Goal: Task Accomplishment & Management: Use online tool/utility

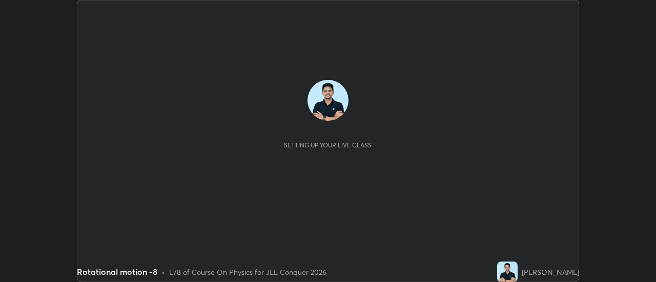
scroll to position [282, 655]
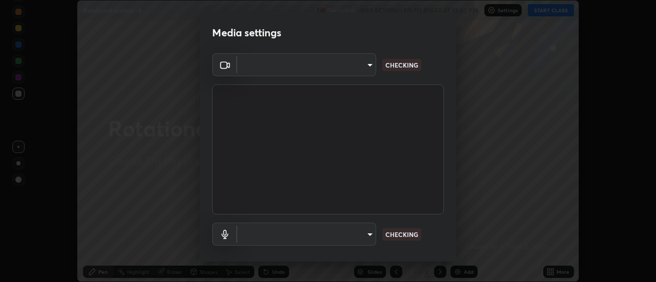
type input "ba4e03077e2635582450f5c2a4df2d3c0c16379ec4c919f063a5676b0e49f015"
type input "default"
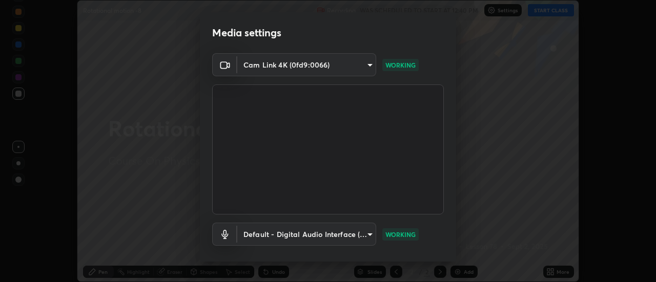
scroll to position [54, 0]
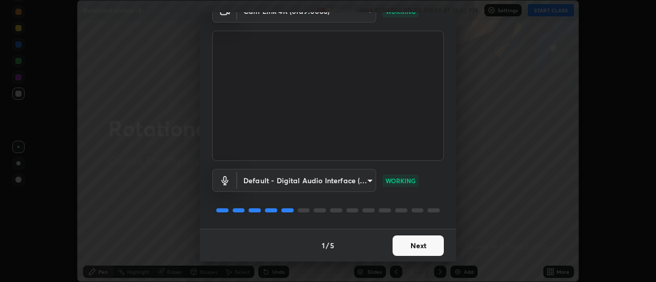
click at [429, 250] on button "Next" at bounding box center [417, 246] width 51 height 20
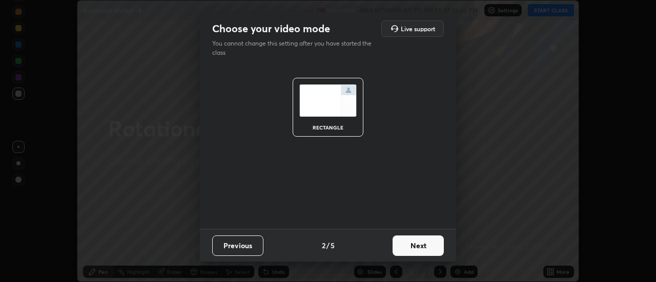
click at [427, 249] on button "Next" at bounding box center [417, 246] width 51 height 20
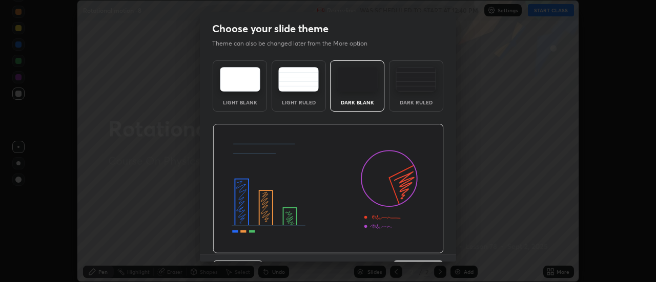
scroll to position [25, 0]
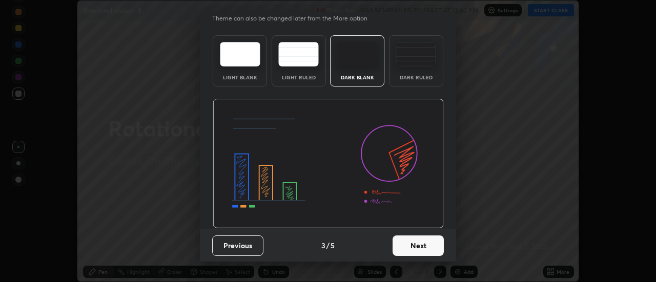
click at [420, 249] on button "Next" at bounding box center [417, 246] width 51 height 20
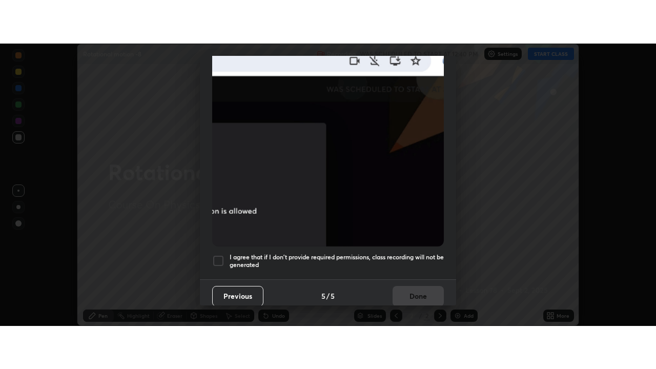
scroll to position [263, 0]
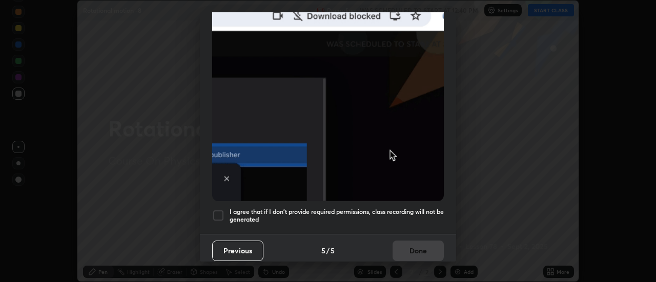
click at [215, 212] on div at bounding box center [218, 216] width 12 height 12
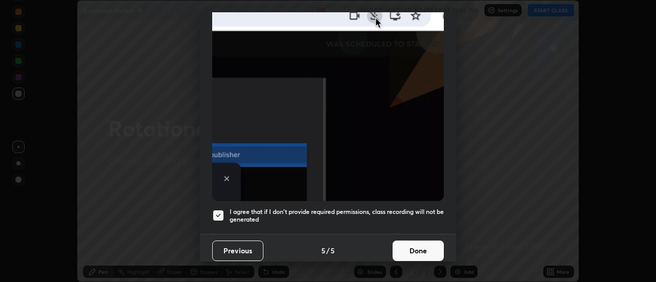
click at [427, 246] on button "Done" at bounding box center [417, 251] width 51 height 20
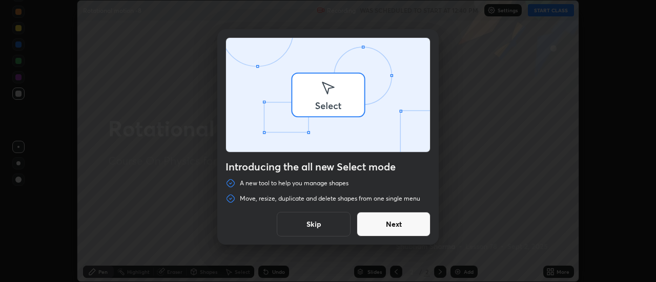
click at [552, 268] on div "Introducing the all new Select mode A new tool to help you manage shapes Move, …" at bounding box center [328, 141] width 656 height 282
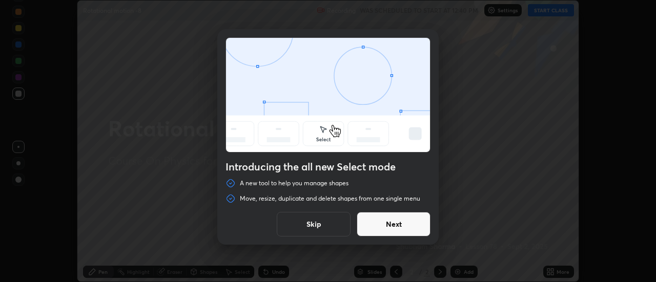
click at [334, 224] on button "Skip" at bounding box center [314, 224] width 74 height 25
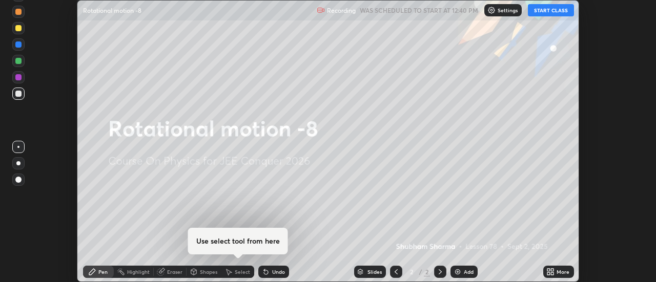
click at [562, 274] on div "More" at bounding box center [562, 272] width 13 height 5
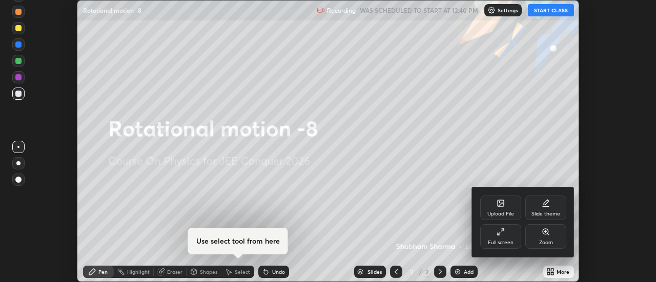
click at [494, 233] on div "Full screen" at bounding box center [500, 236] width 41 height 25
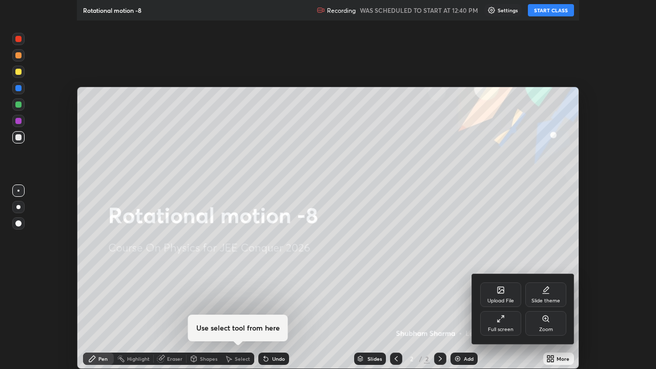
scroll to position [369, 656]
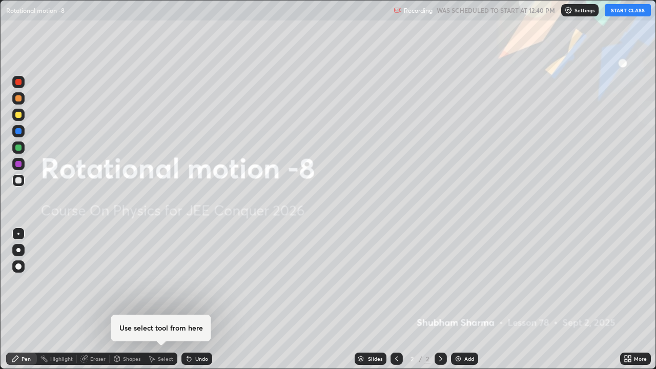
click at [634, 7] on button "START CLASS" at bounding box center [628, 10] width 46 height 12
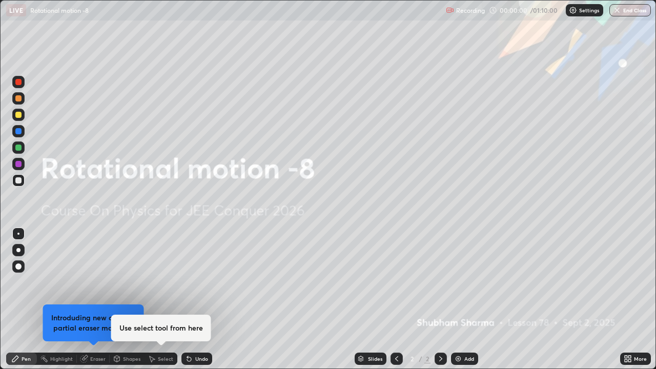
click at [470, 282] on div "Add" at bounding box center [469, 358] width 10 height 5
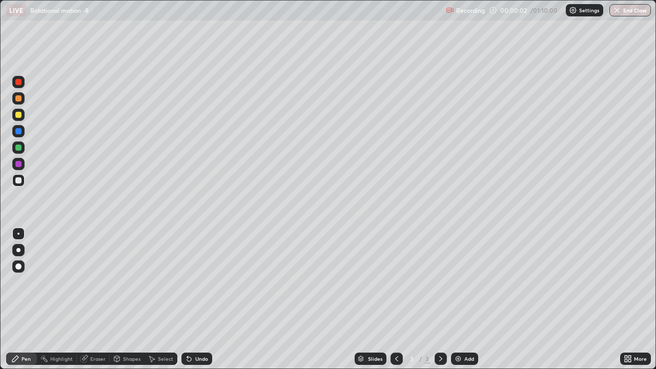
click at [19, 250] on div at bounding box center [18, 250] width 4 height 4
click at [203, 282] on div "Undo" at bounding box center [201, 358] width 13 height 5
click at [201, 282] on div "Undo" at bounding box center [196, 359] width 31 height 12
click at [199, 282] on div "Undo" at bounding box center [201, 358] width 13 height 5
click at [198, 282] on div "Undo" at bounding box center [201, 358] width 13 height 5
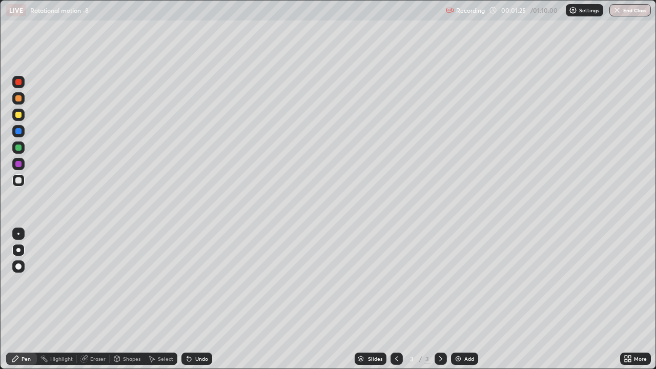
click at [206, 282] on div "Undo" at bounding box center [196, 359] width 31 height 12
click at [199, 282] on div "Undo" at bounding box center [196, 359] width 31 height 12
click at [202, 282] on div "Undo" at bounding box center [201, 358] width 13 height 5
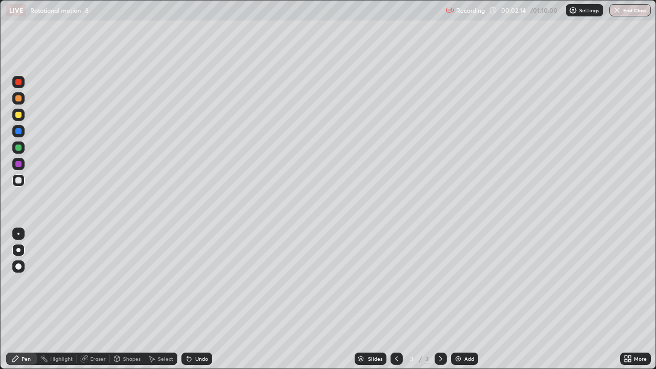
click at [203, 282] on div "Undo" at bounding box center [201, 358] width 13 height 5
click at [93, 282] on div "Eraser" at bounding box center [97, 358] width 15 height 5
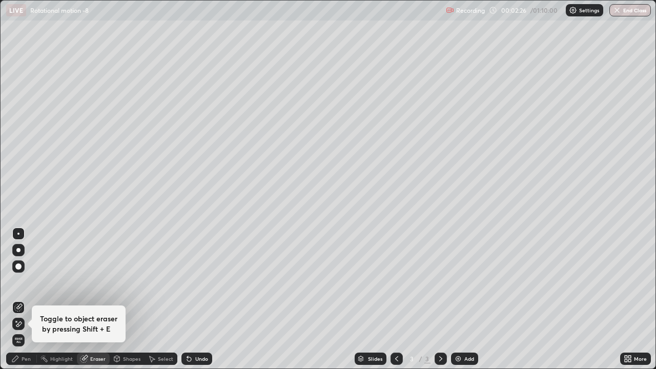
click at [27, 282] on div "Pen" at bounding box center [26, 358] width 9 height 5
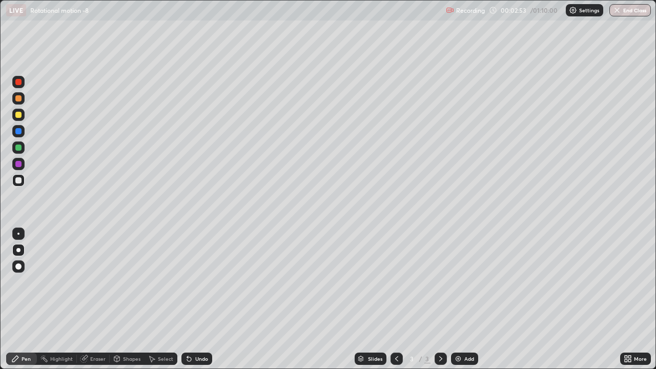
click at [193, 282] on div "Undo" at bounding box center [196, 359] width 31 height 12
click at [194, 282] on div "Undo" at bounding box center [196, 359] width 31 height 12
click at [459, 282] on img at bounding box center [458, 359] width 8 height 8
click at [205, 282] on div "Undo" at bounding box center [201, 358] width 13 height 5
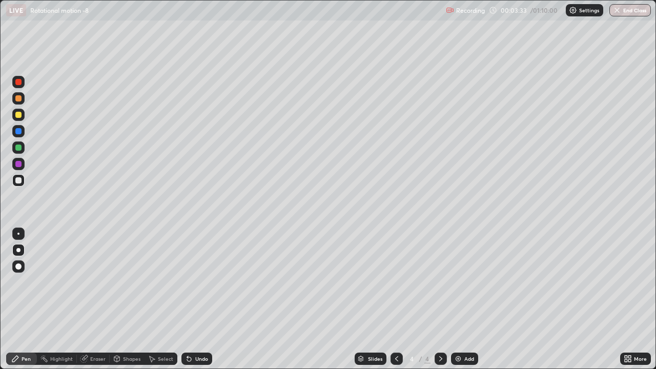
click at [199, 282] on div "Undo" at bounding box center [201, 358] width 13 height 5
click at [199, 282] on div "Undo" at bounding box center [196, 359] width 31 height 12
click at [464, 282] on div "Add" at bounding box center [464, 359] width 27 height 12
click at [188, 282] on icon at bounding box center [189, 359] width 4 height 4
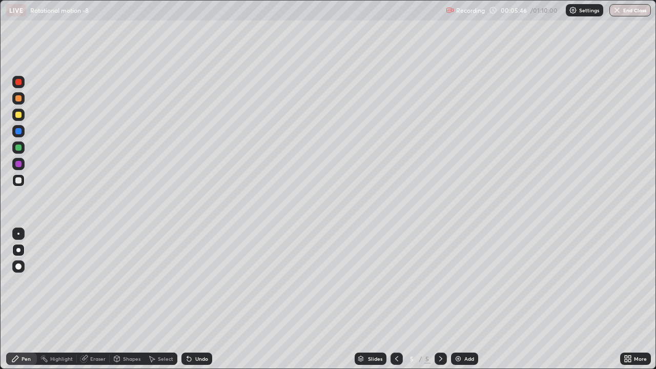
click at [97, 282] on div "Eraser" at bounding box center [97, 358] width 15 height 5
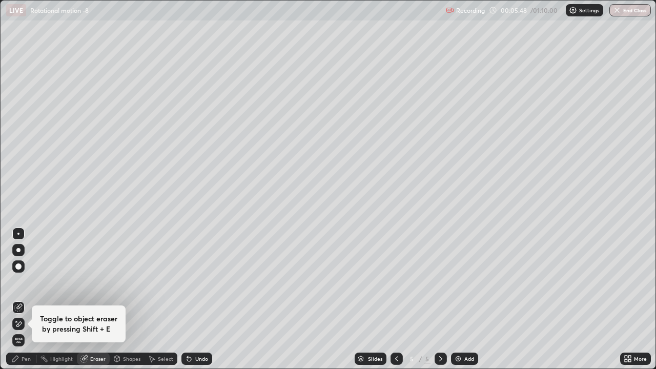
click at [32, 282] on div "Pen" at bounding box center [21, 359] width 31 height 12
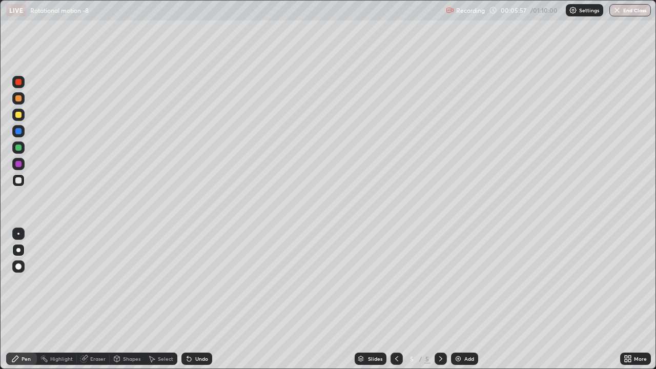
click at [166, 282] on div "Select" at bounding box center [165, 358] width 15 height 5
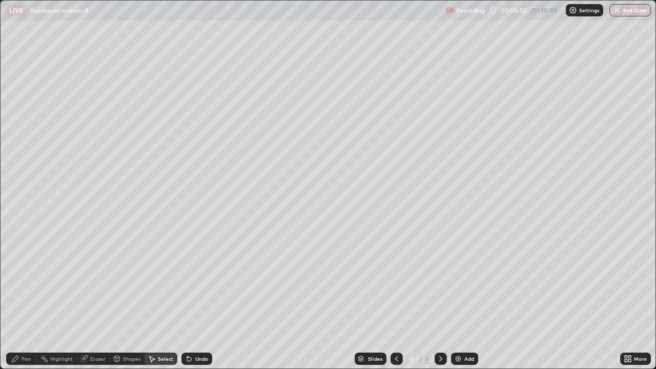
click at [133, 282] on div "Shapes" at bounding box center [131, 358] width 17 height 5
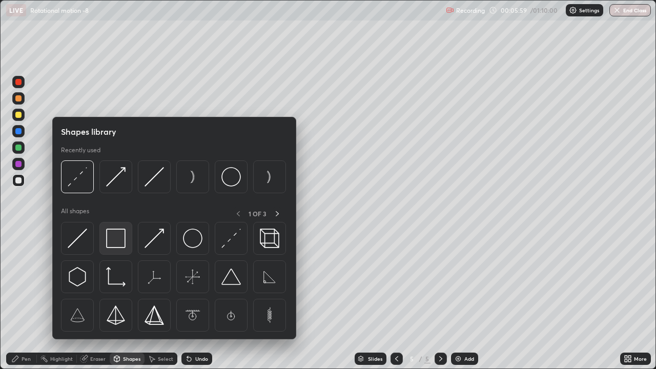
click at [114, 239] on img at bounding box center [115, 238] width 19 height 19
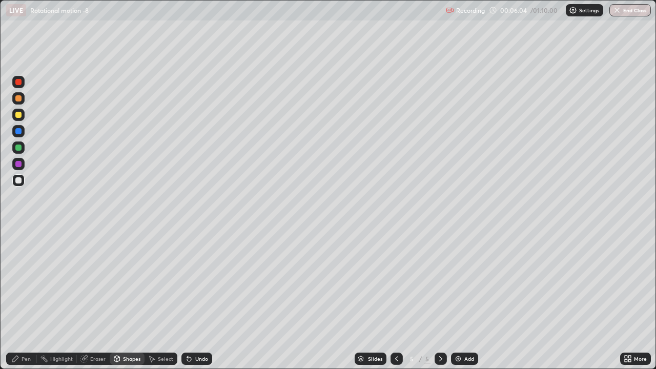
click at [133, 282] on div "Shapes" at bounding box center [131, 358] width 17 height 5
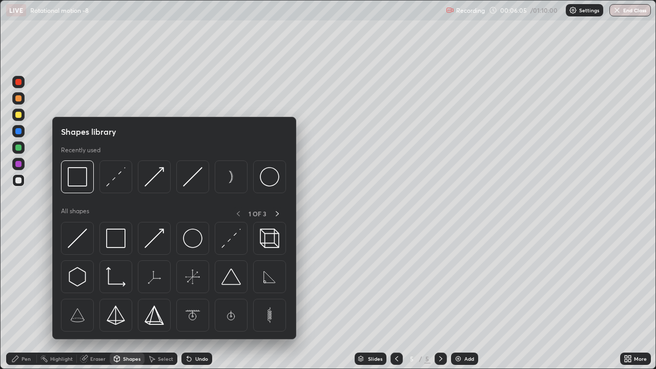
click at [194, 180] on img at bounding box center [192, 176] width 19 height 19
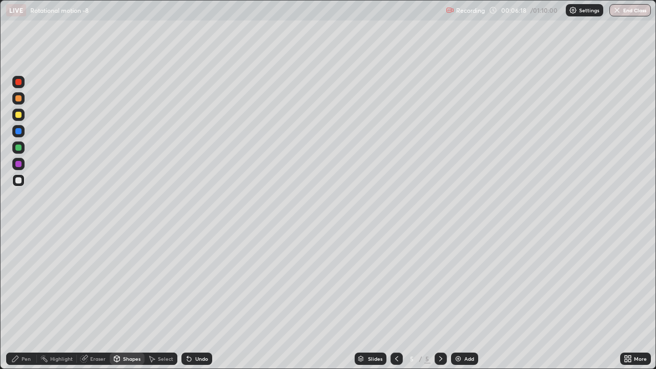
click at [99, 282] on div "Eraser" at bounding box center [97, 358] width 15 height 5
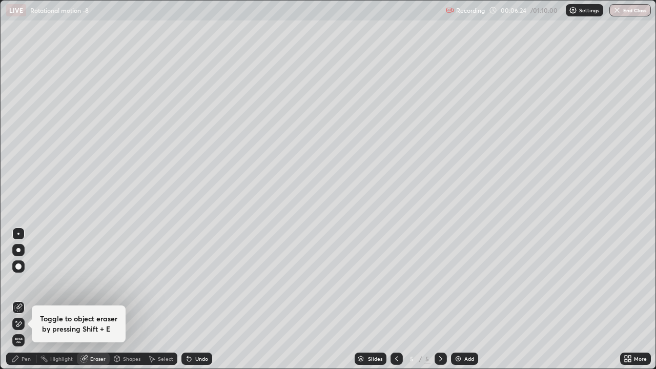
click at [25, 282] on div "Pen" at bounding box center [26, 358] width 9 height 5
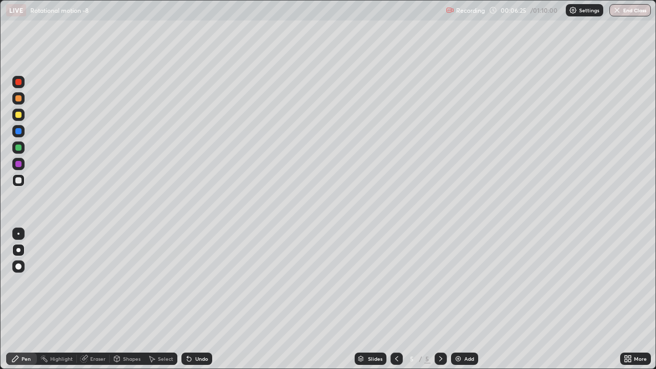
click at [129, 282] on div "Shapes" at bounding box center [131, 358] width 17 height 5
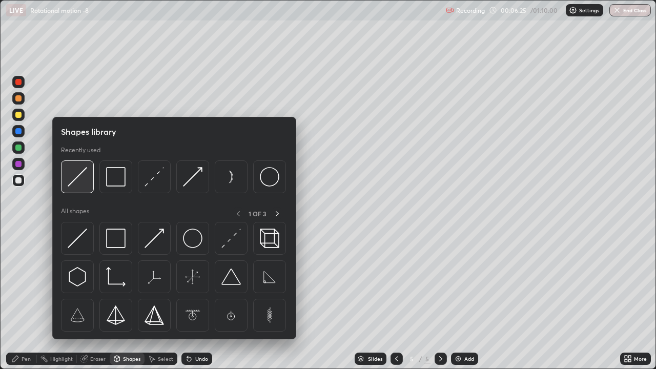
click at [82, 179] on img at bounding box center [77, 176] width 19 height 19
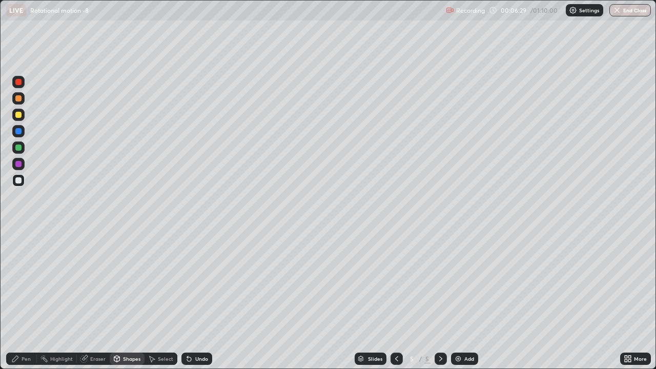
click at [29, 282] on div "Pen" at bounding box center [26, 358] width 9 height 5
click at [129, 282] on div "Shapes" at bounding box center [131, 358] width 17 height 5
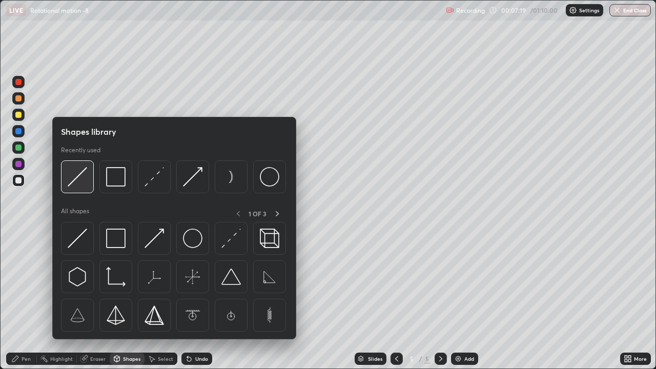
click at [78, 183] on img at bounding box center [77, 176] width 19 height 19
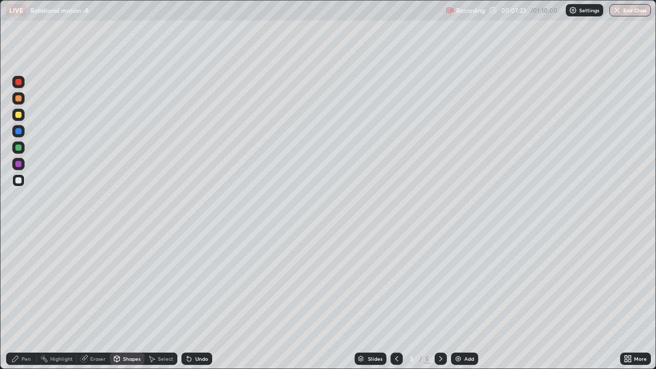
click at [28, 282] on div "Pen" at bounding box center [21, 359] width 31 height 12
click at [191, 282] on div "Undo" at bounding box center [196, 359] width 31 height 12
click at [187, 282] on icon at bounding box center [187, 356] width 1 height 1
click at [191, 282] on icon at bounding box center [189, 359] width 8 height 8
click at [125, 282] on div "Shapes" at bounding box center [131, 358] width 17 height 5
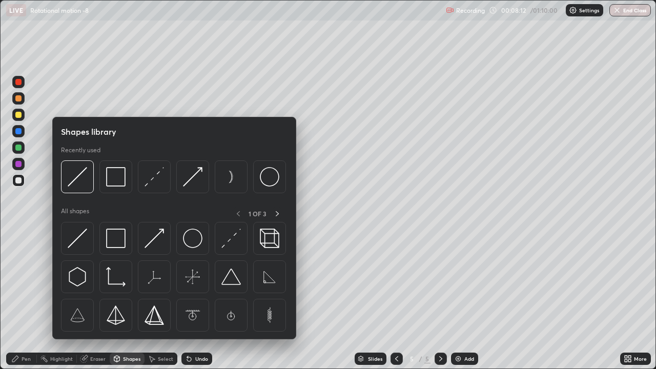
click at [75, 239] on img at bounding box center [77, 238] width 19 height 19
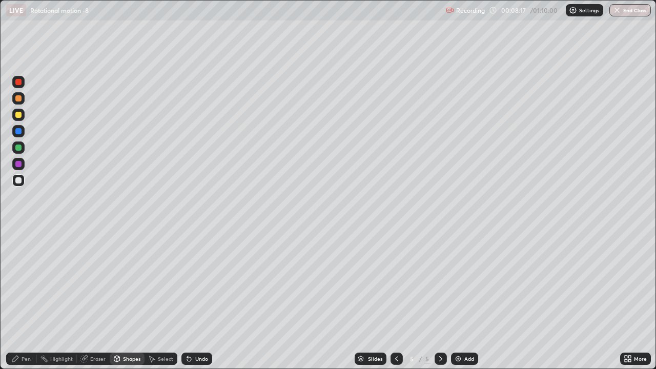
click at [28, 282] on div "Pen" at bounding box center [26, 358] width 9 height 5
click at [125, 282] on div "Shapes" at bounding box center [127, 359] width 35 height 12
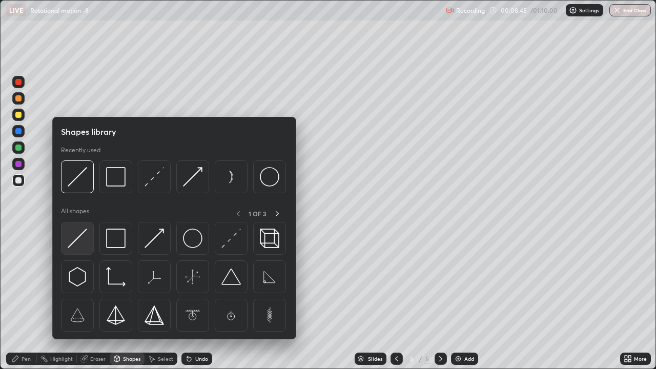
click at [76, 240] on img at bounding box center [77, 238] width 19 height 19
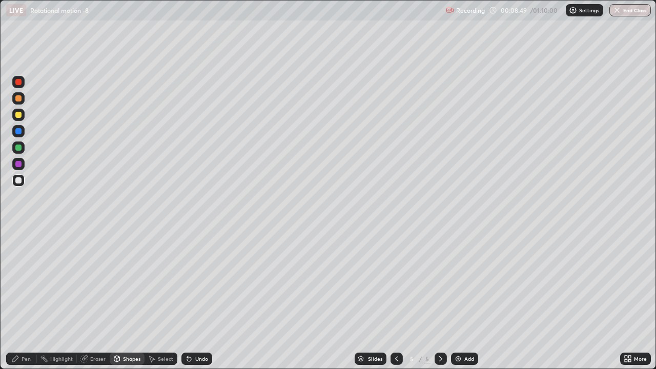
click at [24, 282] on div "Pen" at bounding box center [26, 358] width 9 height 5
click at [130, 282] on div "Shapes" at bounding box center [131, 358] width 17 height 5
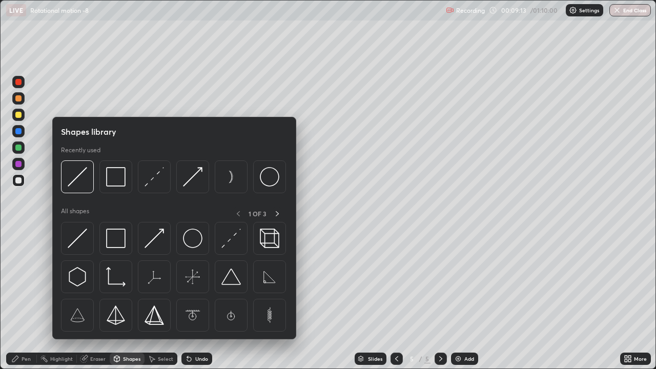
click at [90, 282] on div "Eraser" at bounding box center [97, 358] width 15 height 5
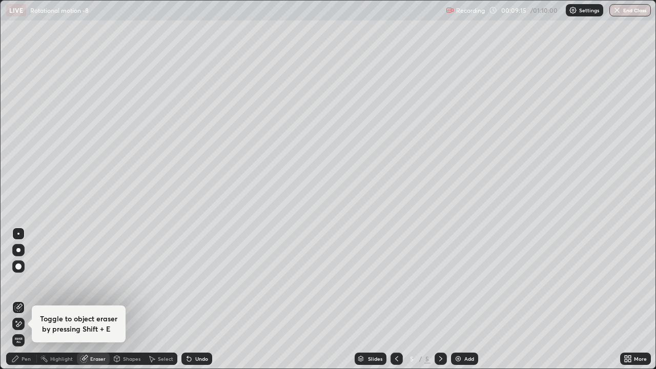
click at [20, 282] on div "Pen" at bounding box center [21, 359] width 31 height 12
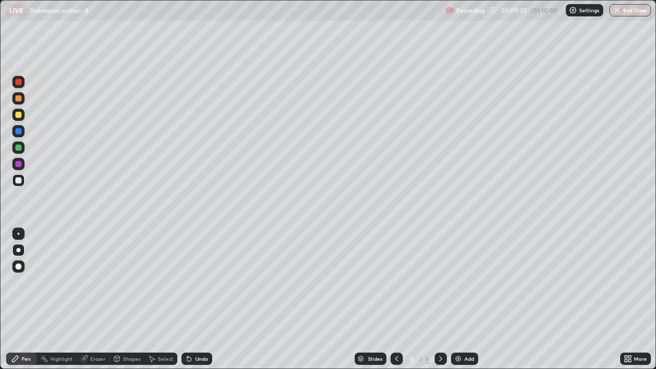
click at [198, 282] on div "Undo" at bounding box center [201, 358] width 13 height 5
click at [202, 282] on div "Undo" at bounding box center [201, 358] width 13 height 5
click at [396, 282] on icon at bounding box center [396, 359] width 8 height 8
click at [440, 282] on div at bounding box center [440, 358] width 12 height 20
click at [391, 282] on div at bounding box center [396, 359] width 12 height 12
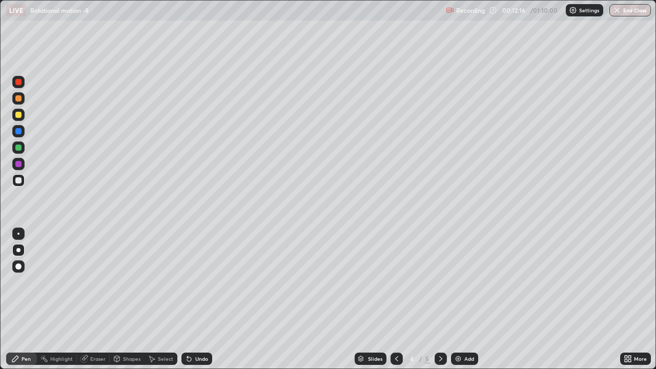
click at [396, 282] on icon at bounding box center [396, 358] width 3 height 5
click at [101, 282] on div "Eraser" at bounding box center [97, 358] width 15 height 5
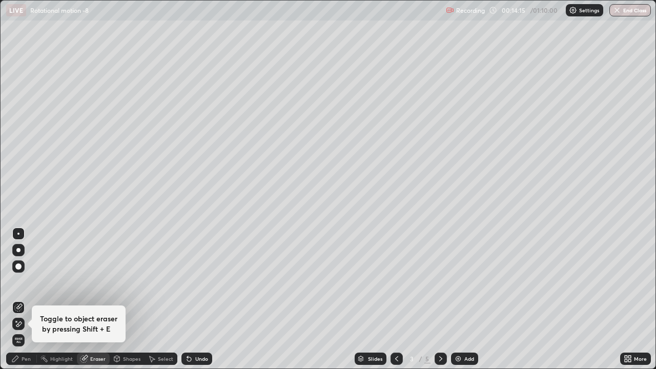
click at [20, 282] on div "Pen" at bounding box center [21, 359] width 31 height 12
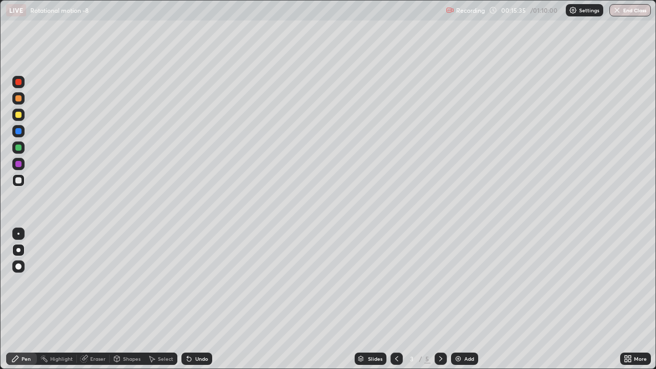
click at [440, 282] on icon at bounding box center [440, 358] width 3 height 5
click at [442, 282] on div at bounding box center [440, 359] width 12 height 12
click at [469, 282] on div "Add" at bounding box center [469, 358] width 10 height 5
click at [123, 282] on div "Shapes" at bounding box center [127, 359] width 35 height 12
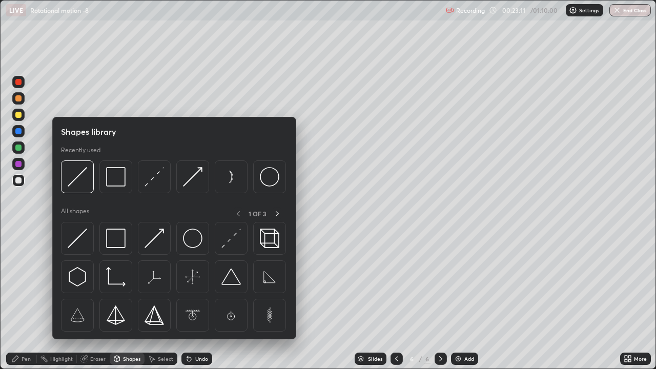
click at [78, 174] on img at bounding box center [77, 176] width 19 height 19
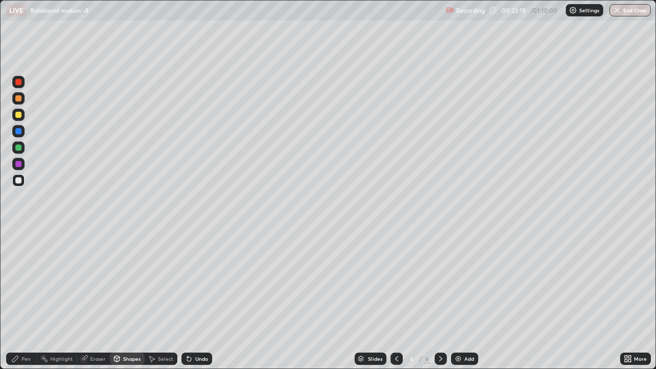
click at [127, 282] on div "Shapes" at bounding box center [131, 358] width 17 height 5
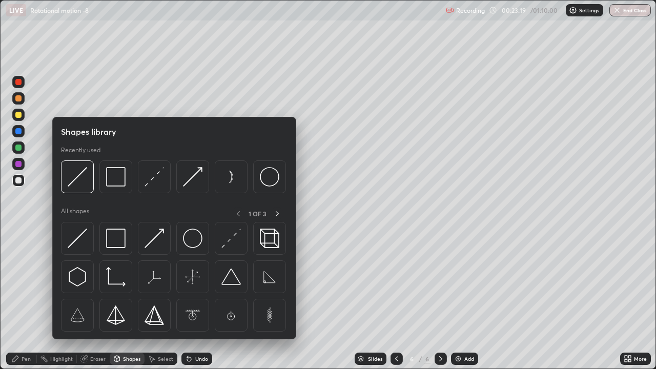
click at [271, 183] on img at bounding box center [269, 176] width 19 height 19
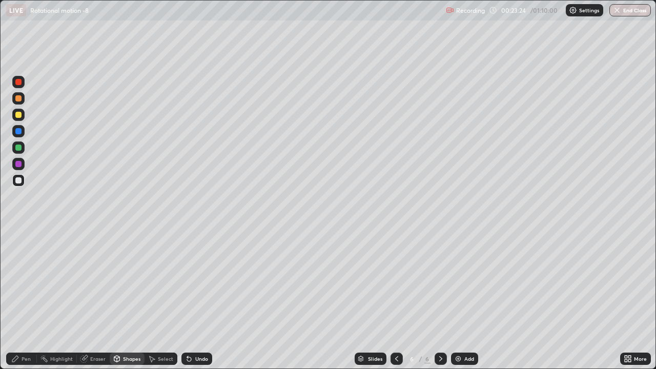
click at [27, 282] on div "Pen" at bounding box center [26, 358] width 9 height 5
click at [121, 282] on div "Shapes" at bounding box center [127, 359] width 35 height 12
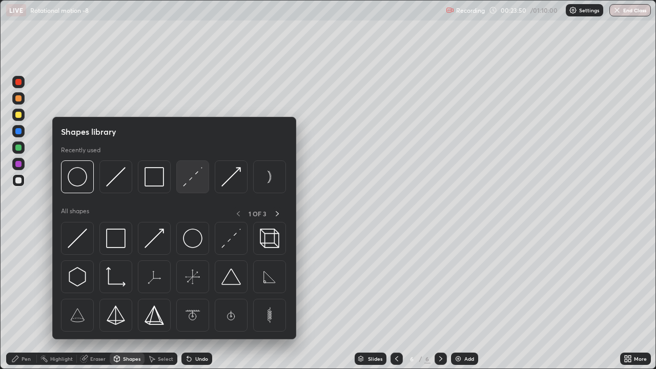
click at [185, 183] on img at bounding box center [192, 176] width 19 height 19
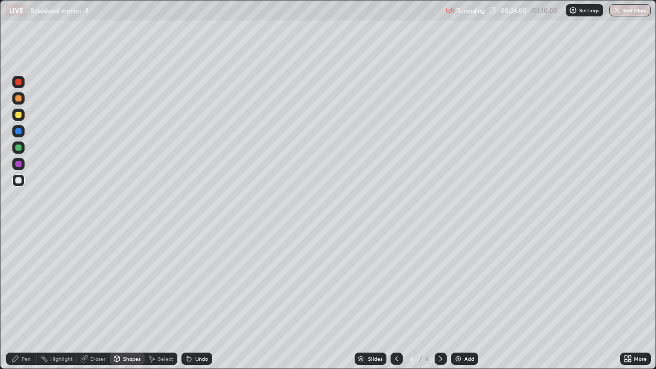
click at [197, 282] on div "Undo" at bounding box center [201, 358] width 13 height 5
click at [121, 282] on div "Shapes" at bounding box center [127, 359] width 35 height 12
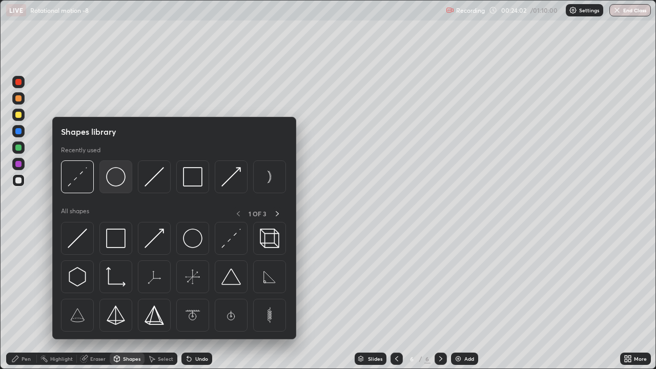
click at [116, 183] on img at bounding box center [115, 176] width 19 height 19
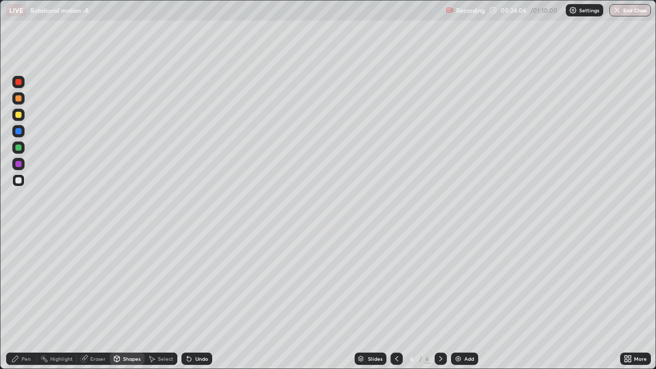
click at [26, 282] on div "Pen" at bounding box center [26, 358] width 9 height 5
click at [19, 118] on div at bounding box center [18, 115] width 12 height 12
click at [85, 282] on icon at bounding box center [83, 359] width 7 height 7
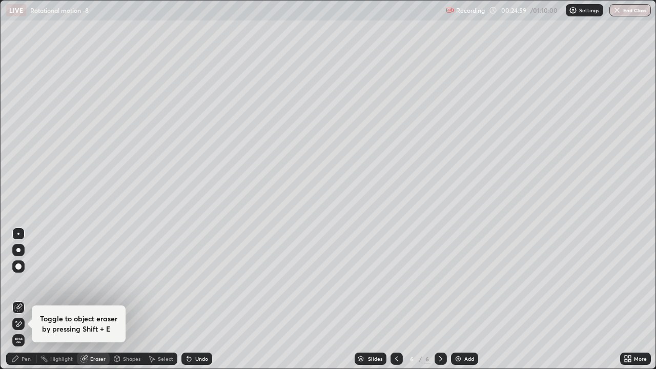
click at [16, 282] on icon at bounding box center [19, 323] width 6 height 5
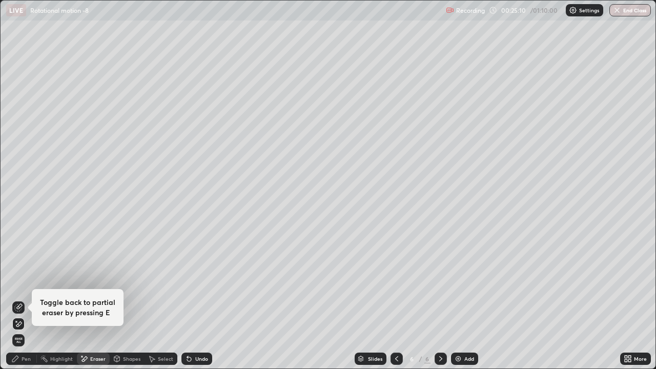
click at [18, 282] on icon at bounding box center [15, 359] width 8 height 8
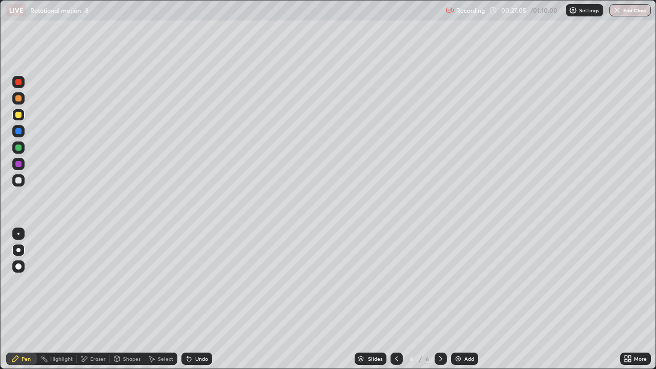
click at [91, 282] on div "Eraser" at bounding box center [97, 358] width 15 height 5
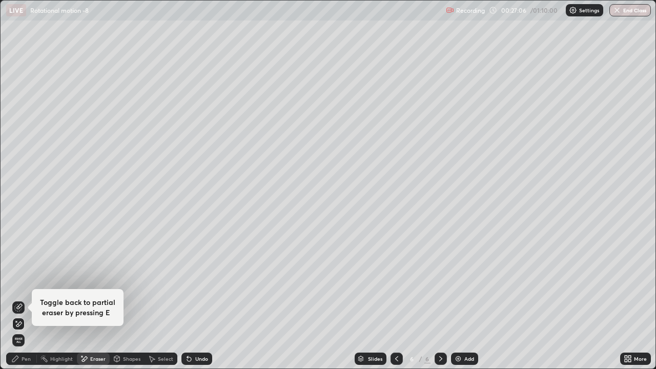
click at [29, 282] on div "Pen" at bounding box center [26, 358] width 9 height 5
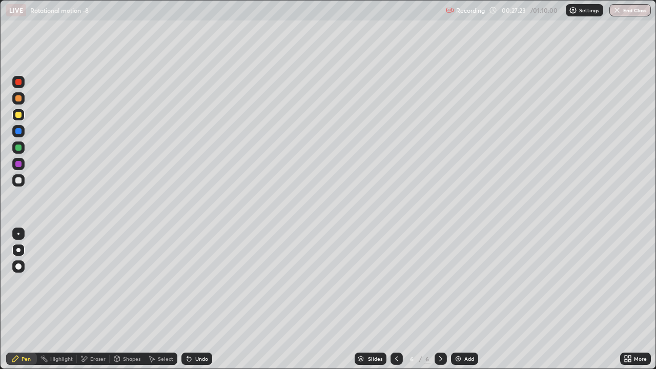
click at [101, 282] on div "Eraser" at bounding box center [97, 358] width 15 height 5
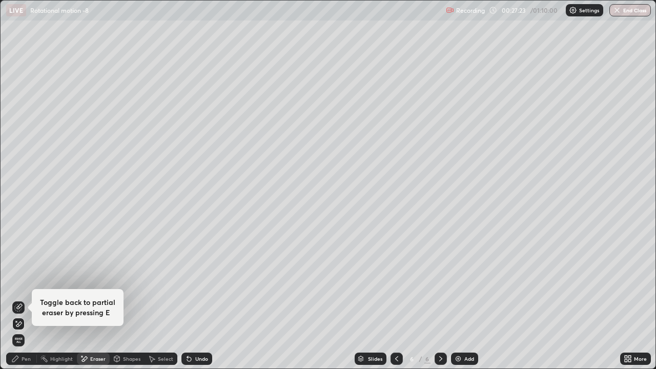
click at [67, 282] on div "Toggle back to partial eraser by pressing E" at bounding box center [78, 307] width 92 height 37
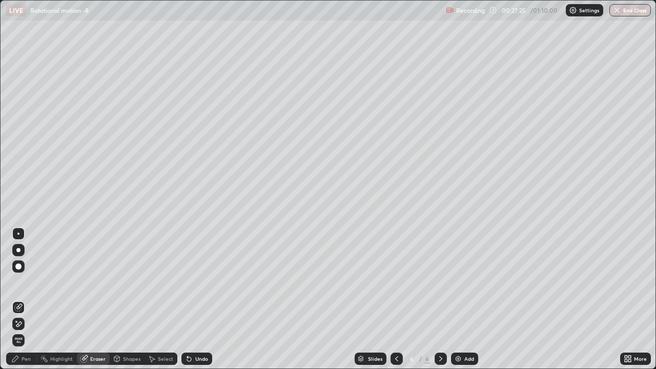
click at [17, 282] on icon at bounding box center [15, 359] width 6 height 6
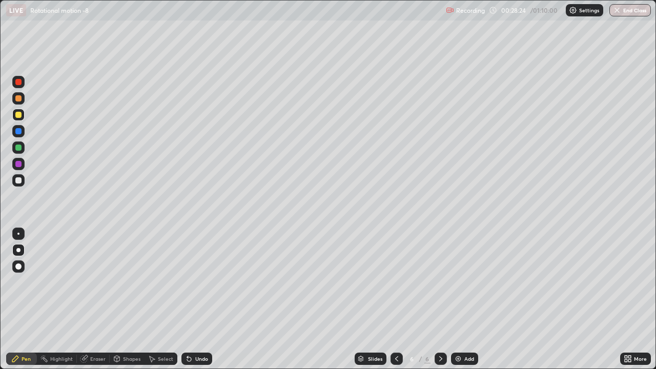
click at [199, 282] on div "Undo" at bounding box center [196, 359] width 31 height 12
click at [473, 282] on div "Add" at bounding box center [464, 359] width 27 height 12
click at [396, 282] on icon at bounding box center [396, 359] width 8 height 8
click at [397, 282] on icon at bounding box center [396, 359] width 8 height 8
click at [396, 282] on icon at bounding box center [396, 359] width 8 height 8
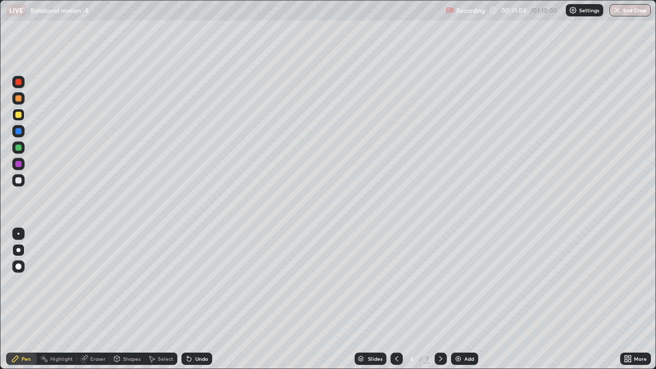
click at [441, 282] on div at bounding box center [440, 359] width 12 height 12
click at [203, 282] on div "Undo" at bounding box center [201, 358] width 13 height 5
click at [194, 282] on div "Undo" at bounding box center [196, 359] width 31 height 12
click at [99, 282] on div "Eraser" at bounding box center [97, 358] width 15 height 5
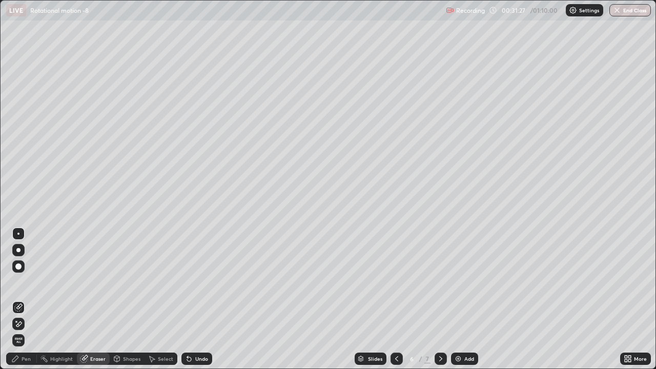
click at [24, 282] on div "Pen" at bounding box center [26, 358] width 9 height 5
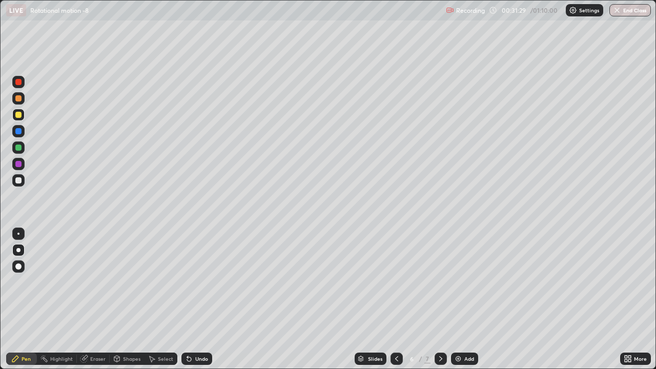
click at [207, 282] on div "Undo" at bounding box center [196, 359] width 31 height 12
click at [204, 282] on div "Undo" at bounding box center [201, 358] width 13 height 5
click at [201, 282] on div "Undo" at bounding box center [196, 359] width 31 height 12
click at [197, 282] on div "Undo" at bounding box center [201, 358] width 13 height 5
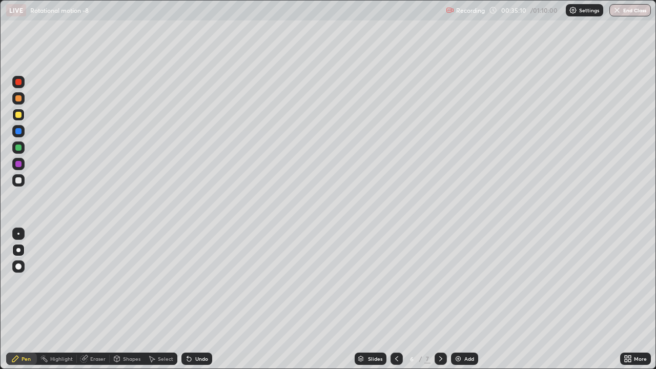
click at [209, 282] on div "Undo" at bounding box center [196, 359] width 31 height 12
click at [95, 282] on div "Eraser" at bounding box center [97, 358] width 15 height 5
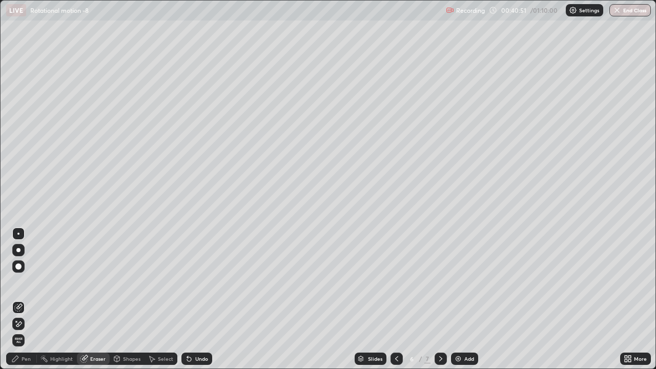
click at [19, 282] on icon at bounding box center [19, 306] width 6 height 5
click at [23, 282] on div "Pen" at bounding box center [26, 358] width 9 height 5
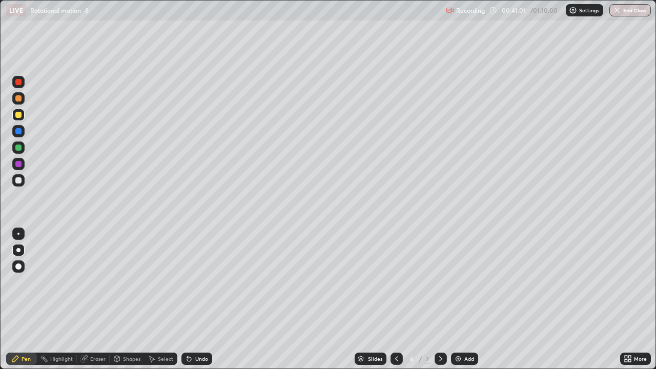
click at [18, 234] on div at bounding box center [18, 234] width 2 height 2
click at [196, 282] on div "Undo" at bounding box center [201, 358] width 13 height 5
click at [18, 180] on div at bounding box center [18, 180] width 6 height 6
click at [441, 282] on div at bounding box center [440, 359] width 12 height 12
click at [121, 282] on div "Shapes" at bounding box center [127, 359] width 35 height 12
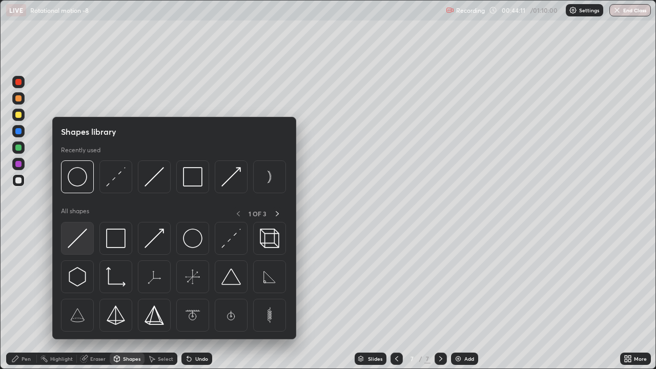
click at [76, 243] on img at bounding box center [77, 238] width 19 height 19
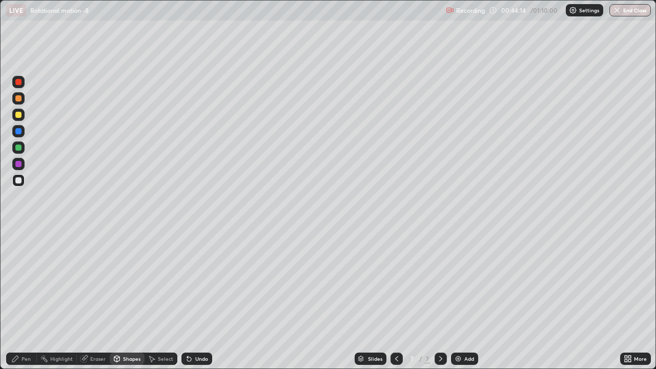
click at [396, 282] on div at bounding box center [396, 359] width 12 height 12
click at [439, 282] on icon at bounding box center [441, 359] width 8 height 8
click at [23, 282] on div "Pen" at bounding box center [26, 358] width 9 height 5
click at [117, 282] on icon at bounding box center [117, 360] width 0 height 4
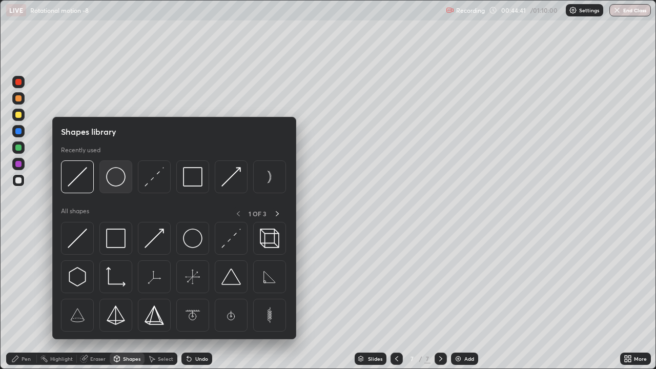
click at [119, 178] on img at bounding box center [115, 176] width 19 height 19
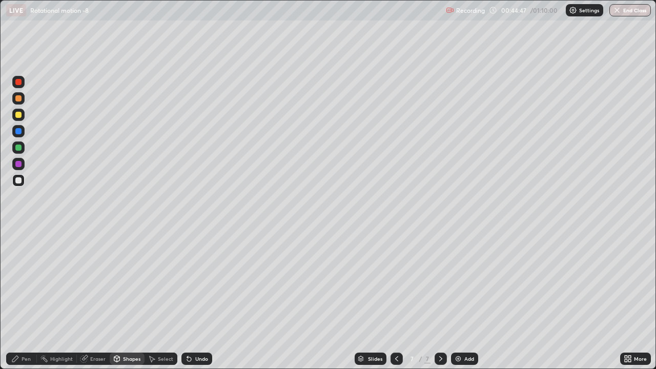
click at [17, 282] on icon at bounding box center [15, 359] width 8 height 8
click at [18, 282] on div "Pen" at bounding box center [21, 359] width 31 height 12
click at [195, 282] on div "Undo" at bounding box center [201, 358] width 13 height 5
click at [125, 282] on div "Shapes" at bounding box center [131, 358] width 17 height 5
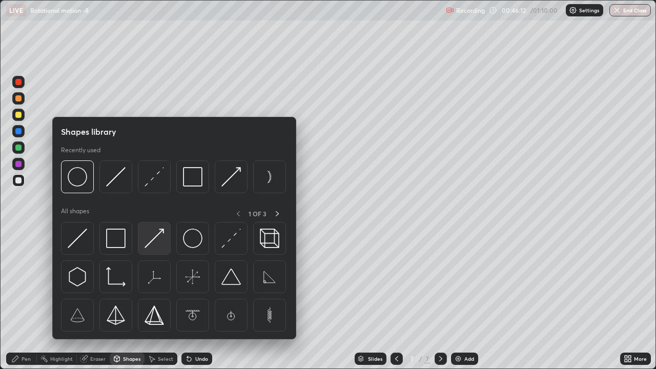
click at [151, 237] on img at bounding box center [153, 238] width 19 height 19
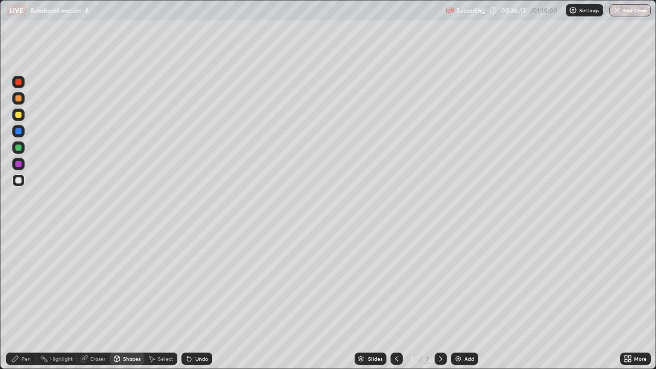
click at [25, 282] on div "Pen" at bounding box center [26, 358] width 9 height 5
click at [18, 251] on div at bounding box center [18, 250] width 4 height 4
click at [131, 282] on div "Shapes" at bounding box center [127, 359] width 35 height 12
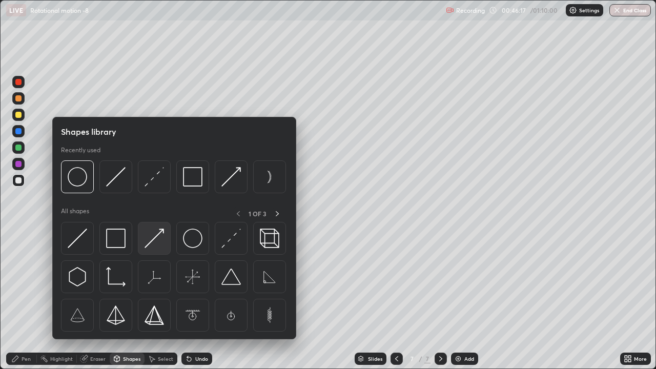
click at [148, 236] on img at bounding box center [153, 238] width 19 height 19
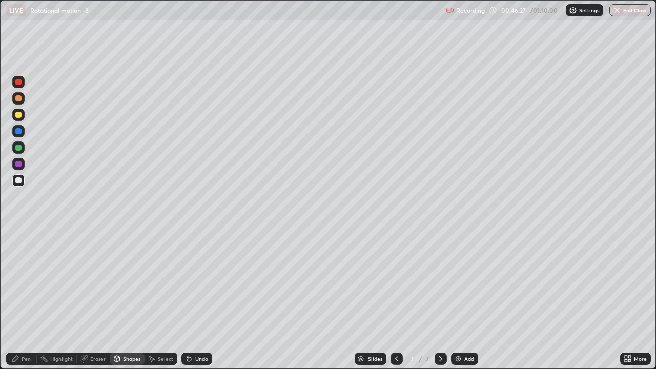
click at [26, 282] on div "Pen" at bounding box center [26, 358] width 9 height 5
click at [192, 282] on div "Undo" at bounding box center [196, 359] width 31 height 12
click at [188, 282] on icon at bounding box center [189, 359] width 4 height 4
click at [187, 282] on icon at bounding box center [187, 356] width 1 height 1
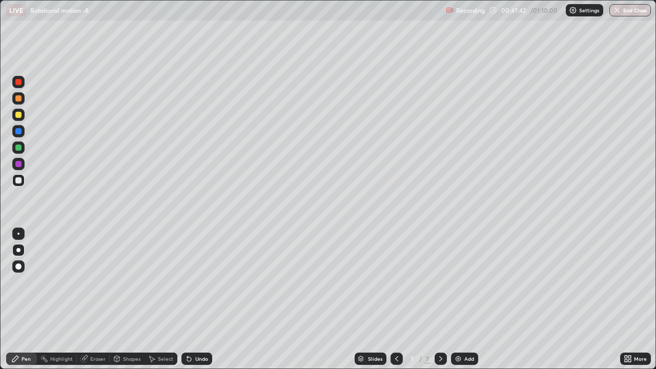
click at [191, 282] on div "Undo" at bounding box center [196, 359] width 31 height 12
click at [193, 282] on div "Undo" at bounding box center [196, 359] width 31 height 12
click at [197, 282] on div "Undo" at bounding box center [196, 359] width 31 height 12
click at [198, 282] on div "Undo" at bounding box center [196, 359] width 31 height 12
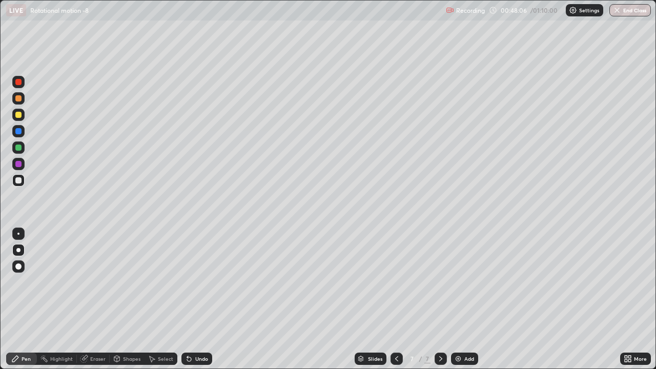
click at [202, 282] on div "Undo" at bounding box center [201, 358] width 13 height 5
click at [196, 282] on div "Undo" at bounding box center [201, 358] width 13 height 5
click at [98, 282] on div "Eraser" at bounding box center [97, 358] width 15 height 5
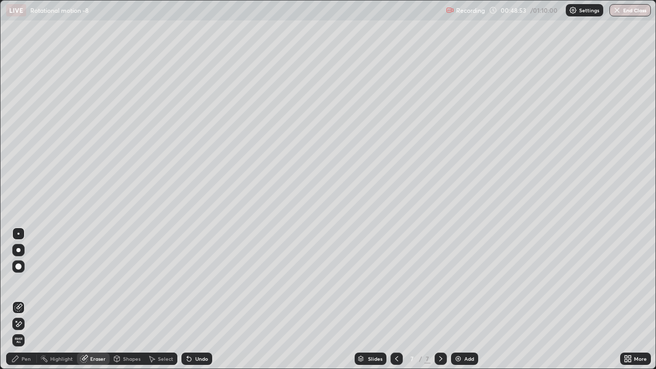
click at [28, 282] on div "Pen" at bounding box center [26, 358] width 9 height 5
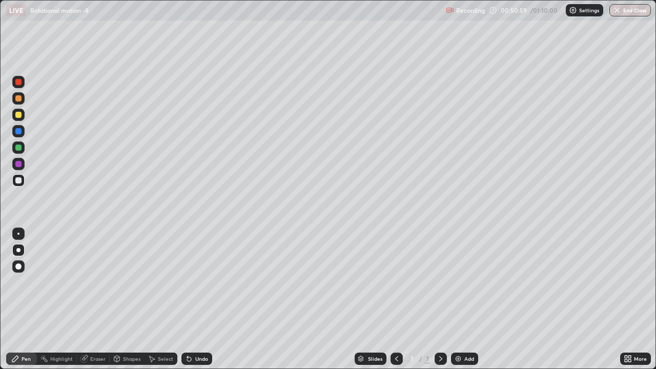
click at [187, 282] on icon at bounding box center [189, 359] width 4 height 4
click at [97, 282] on div "Eraser" at bounding box center [97, 358] width 15 height 5
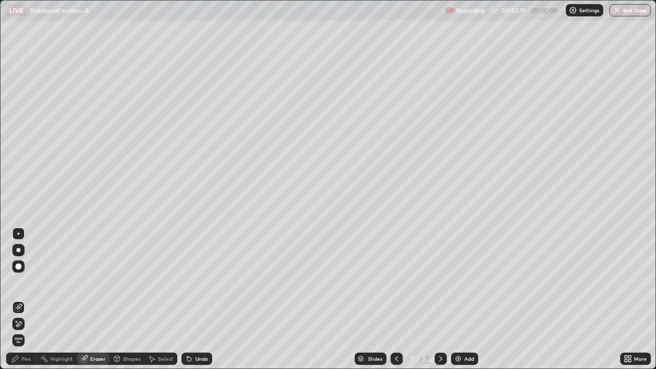
click at [17, 282] on icon at bounding box center [19, 323] width 6 height 5
click at [21, 282] on div "Pen" at bounding box center [21, 359] width 31 height 12
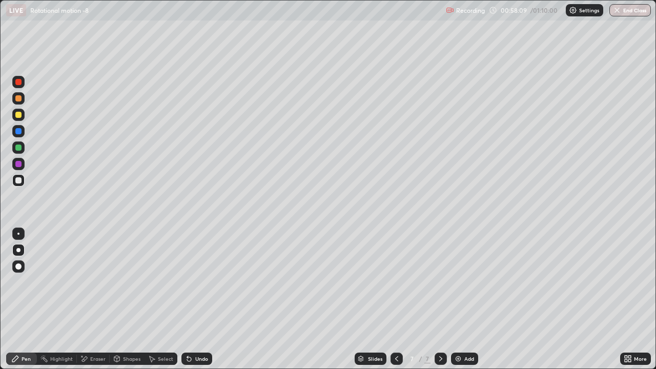
click at [469, 282] on div "Add" at bounding box center [469, 358] width 10 height 5
click at [127, 282] on div "Shapes" at bounding box center [131, 358] width 17 height 5
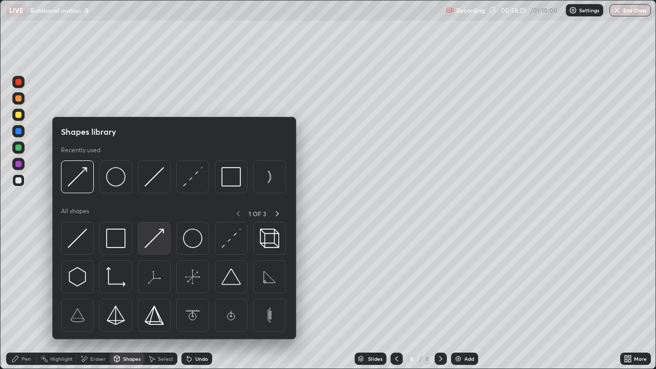
click at [154, 244] on img at bounding box center [153, 238] width 19 height 19
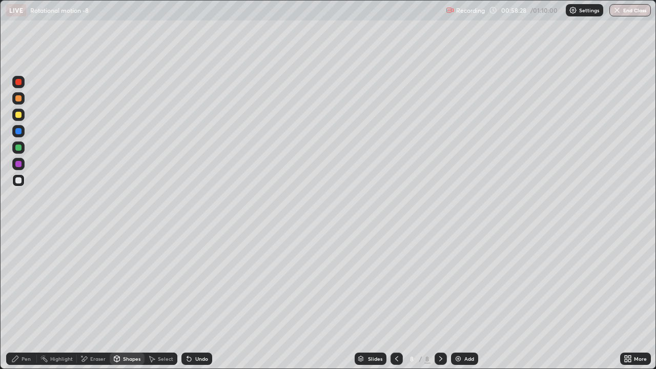
click at [30, 282] on div "Pen" at bounding box center [26, 358] width 9 height 5
click at [127, 282] on div "Shapes" at bounding box center [131, 358] width 17 height 5
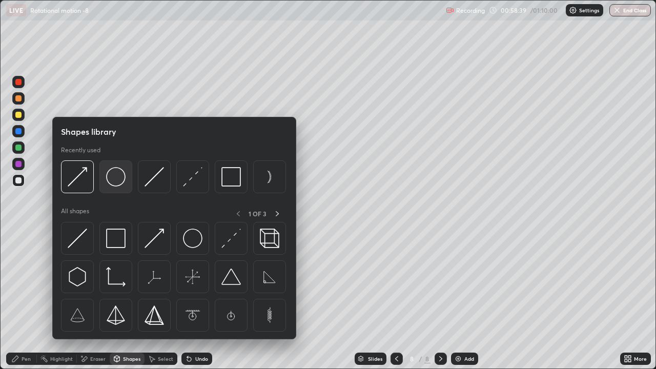
click at [119, 182] on img at bounding box center [115, 176] width 19 height 19
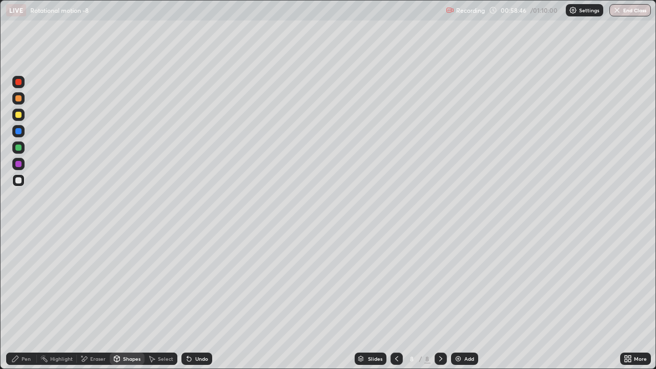
click at [197, 282] on div "Undo" at bounding box center [201, 358] width 13 height 5
click at [28, 282] on div "Pen" at bounding box center [26, 358] width 9 height 5
click at [194, 282] on div "Undo" at bounding box center [196, 359] width 31 height 12
click at [166, 282] on div "Select" at bounding box center [165, 358] width 15 height 5
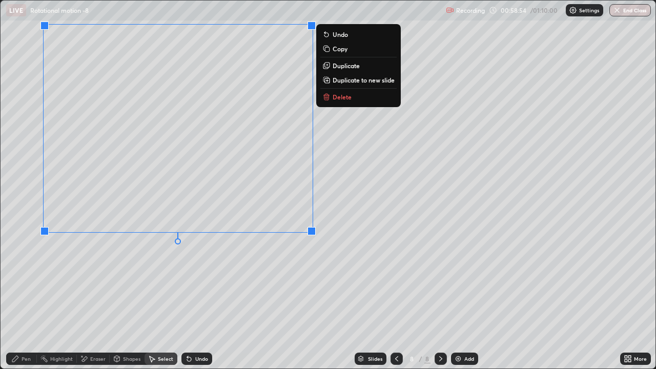
click at [353, 48] on button "Copy" at bounding box center [358, 49] width 76 height 12
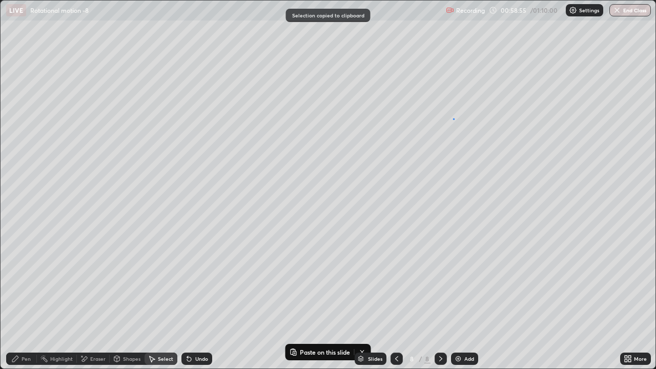
click at [453, 119] on div "0 ° Undo Copy Paste here Duplicate Duplicate to new slide Delete" at bounding box center [328, 185] width 655 height 368
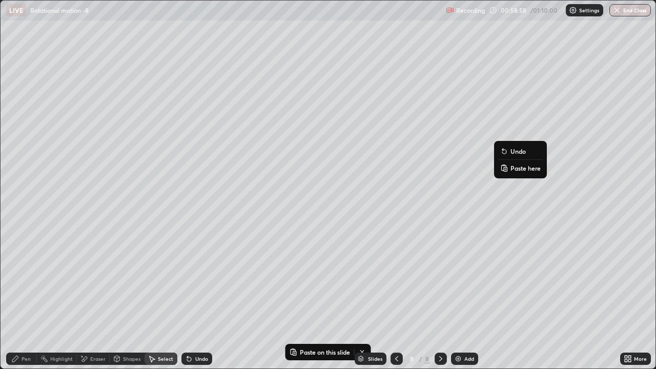
click at [527, 168] on p "Paste here" at bounding box center [525, 168] width 30 height 8
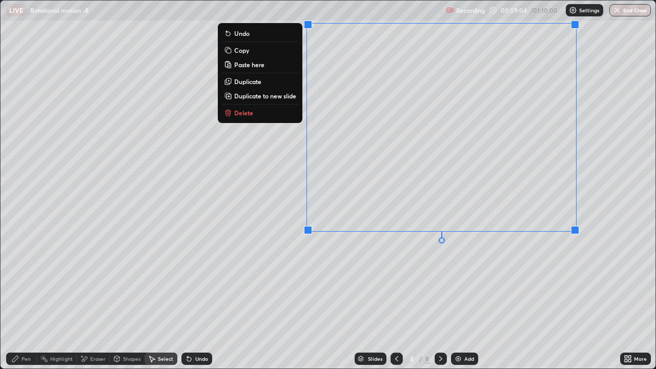
click at [28, 282] on div "Pen" at bounding box center [26, 358] width 9 height 5
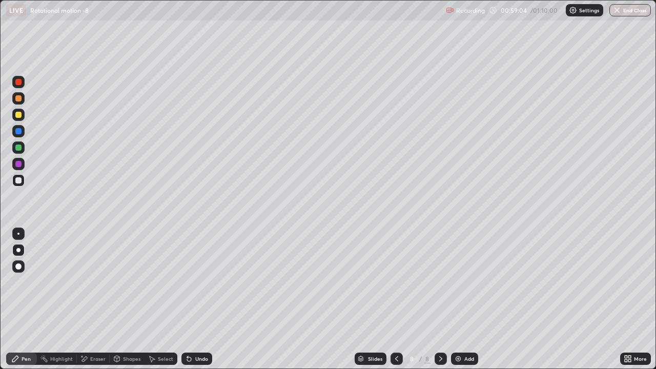
click at [69, 282] on div "Highlight" at bounding box center [61, 358] width 23 height 5
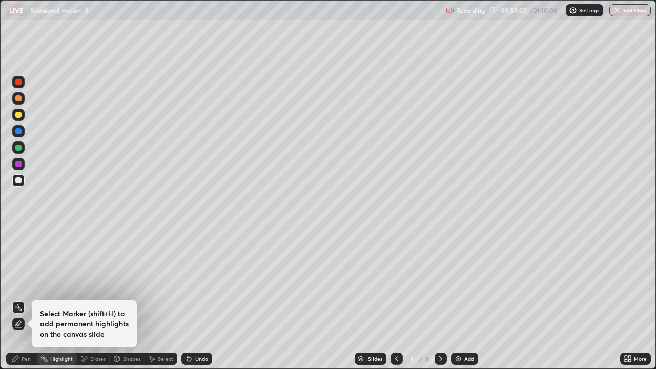
click at [95, 282] on div "Eraser" at bounding box center [97, 358] width 15 height 5
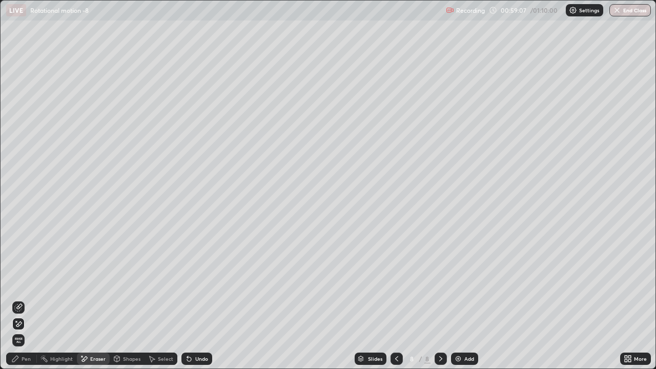
click at [25, 282] on div "Pen" at bounding box center [26, 358] width 9 height 5
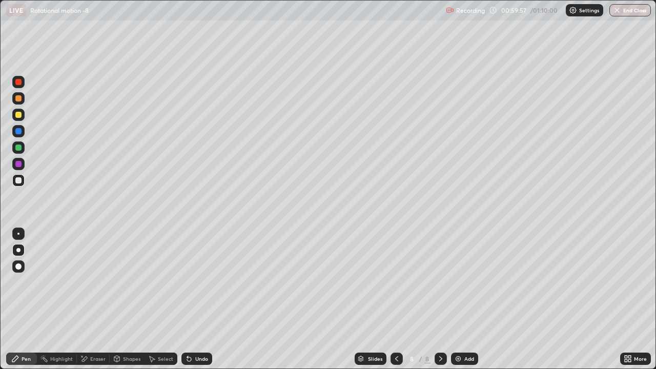
click at [195, 282] on div "Undo" at bounding box center [196, 359] width 31 height 12
click at [203, 282] on div "Undo" at bounding box center [196, 359] width 31 height 12
click at [203, 282] on div "Undo" at bounding box center [201, 358] width 13 height 5
click at [195, 282] on div "Undo" at bounding box center [201, 358] width 13 height 5
click at [199, 282] on div "Undo" at bounding box center [201, 358] width 13 height 5
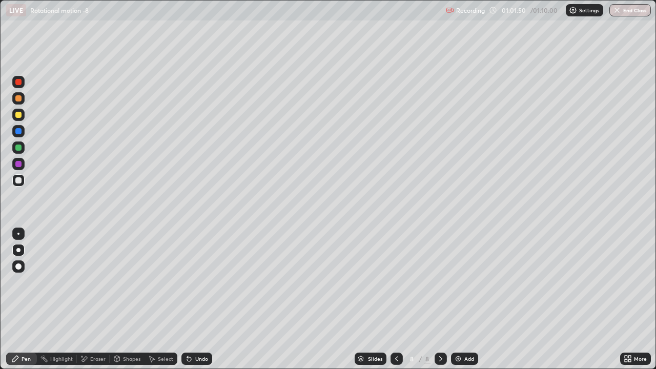
click at [202, 282] on div "Undo" at bounding box center [201, 358] width 13 height 5
click at [200, 282] on div "Undo" at bounding box center [201, 358] width 13 height 5
click at [462, 282] on div "Add" at bounding box center [464, 359] width 27 height 12
click at [198, 282] on div "Undo" at bounding box center [194, 358] width 35 height 20
click at [200, 282] on div "Undo" at bounding box center [196, 359] width 31 height 12
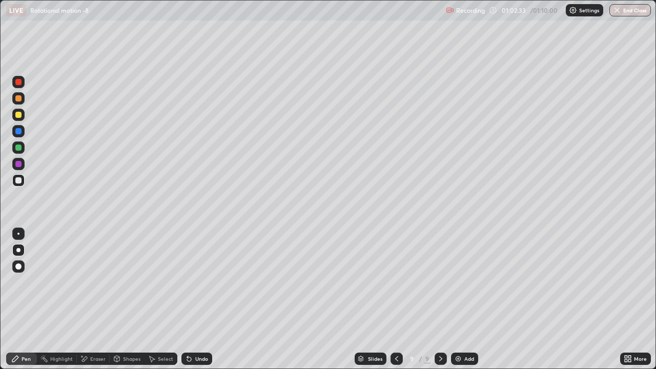
click at [98, 282] on div "Eraser" at bounding box center [97, 358] width 15 height 5
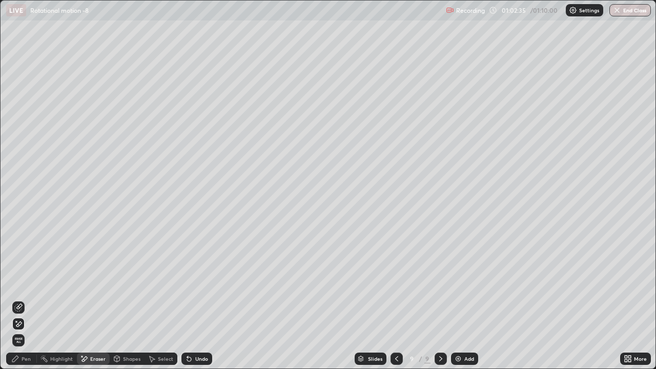
click at [29, 282] on div "Pen" at bounding box center [21, 359] width 31 height 12
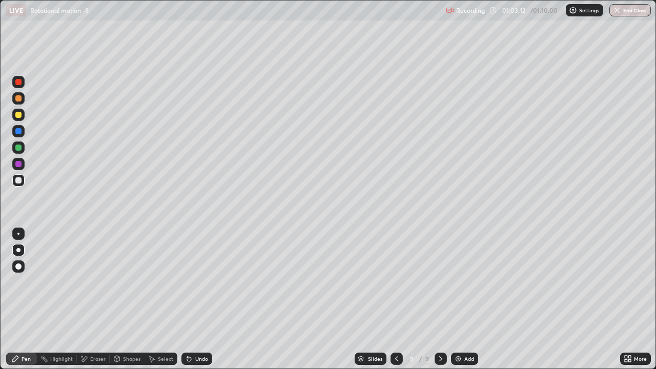
click at [196, 282] on div "Undo" at bounding box center [196, 359] width 31 height 12
click at [194, 282] on div "Undo" at bounding box center [196, 359] width 31 height 12
click at [96, 282] on div "Eraser" at bounding box center [97, 358] width 15 height 5
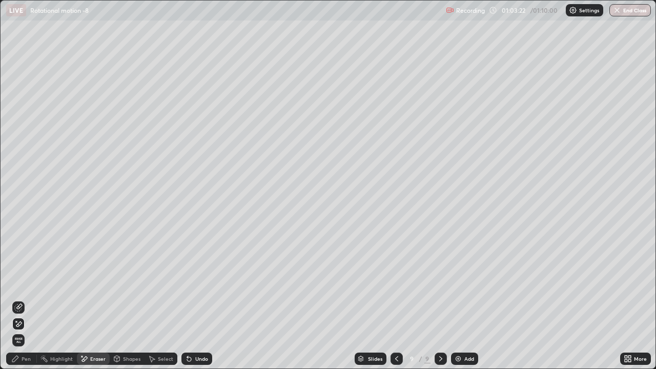
click at [22, 282] on div "Pen" at bounding box center [26, 358] width 9 height 5
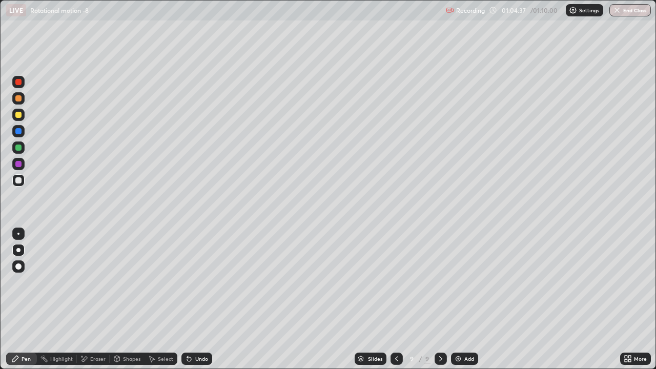
click at [204, 282] on div "Undo" at bounding box center [201, 358] width 13 height 5
click at [201, 282] on div "Undo" at bounding box center [201, 358] width 13 height 5
click at [202, 282] on div "Undo" at bounding box center [201, 358] width 13 height 5
click at [191, 282] on div "Undo" at bounding box center [196, 359] width 31 height 12
click at [195, 282] on div "Undo" at bounding box center [201, 358] width 13 height 5
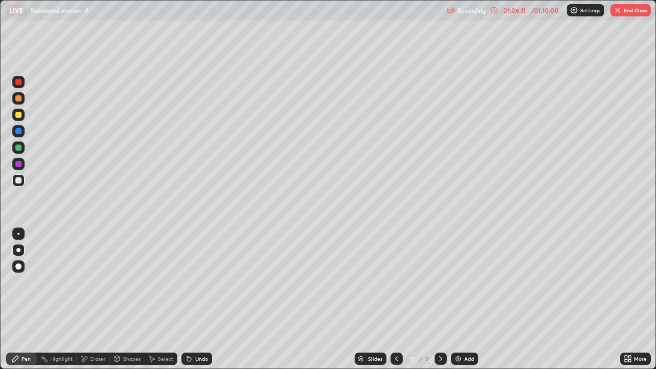
click at [195, 282] on div "Undo" at bounding box center [201, 358] width 13 height 5
click at [192, 282] on div "Undo" at bounding box center [196, 359] width 31 height 12
click at [391, 282] on div at bounding box center [396, 358] width 12 height 20
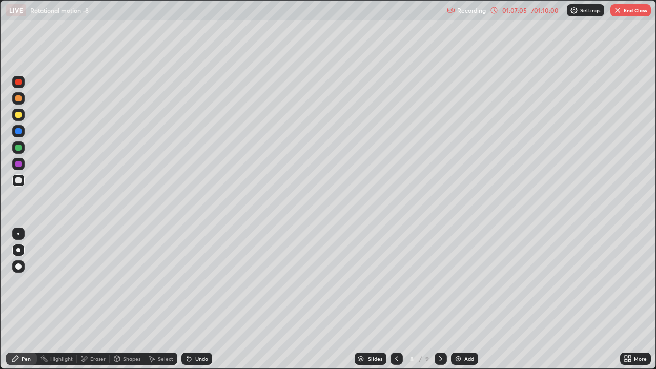
click at [396, 282] on icon at bounding box center [396, 359] width 8 height 8
click at [440, 282] on icon at bounding box center [441, 359] width 8 height 8
click at [422, 282] on div "8 / 9" at bounding box center [419, 358] width 24 height 9
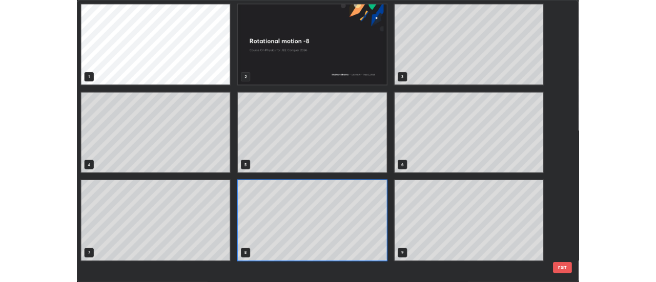
scroll to position [365, 650]
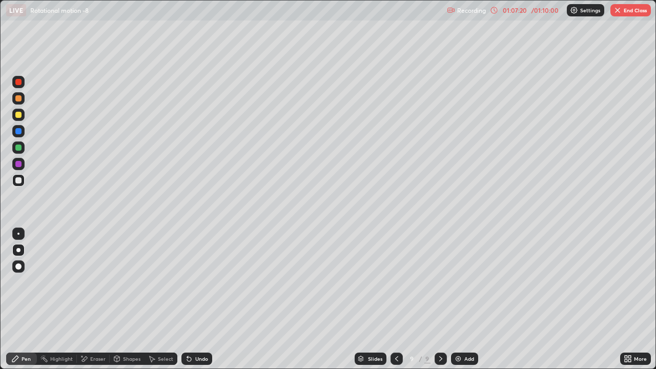
click at [396, 282] on icon at bounding box center [396, 359] width 8 height 8
click at [441, 282] on icon at bounding box center [441, 359] width 8 height 8
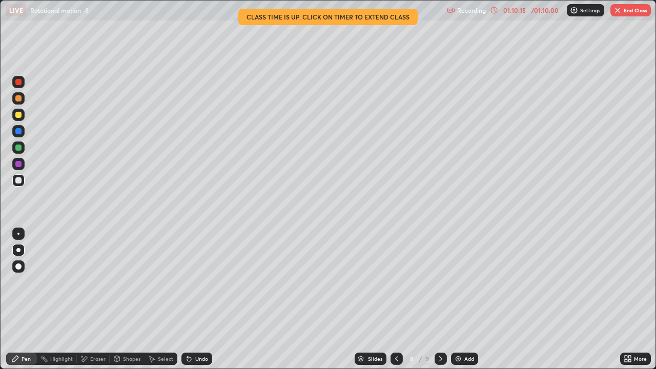
click at [18, 159] on div at bounding box center [18, 164] width 12 height 12
click at [18, 163] on div at bounding box center [18, 164] width 6 height 6
click at [436, 282] on div at bounding box center [440, 359] width 12 height 12
click at [396, 282] on icon at bounding box center [396, 359] width 8 height 8
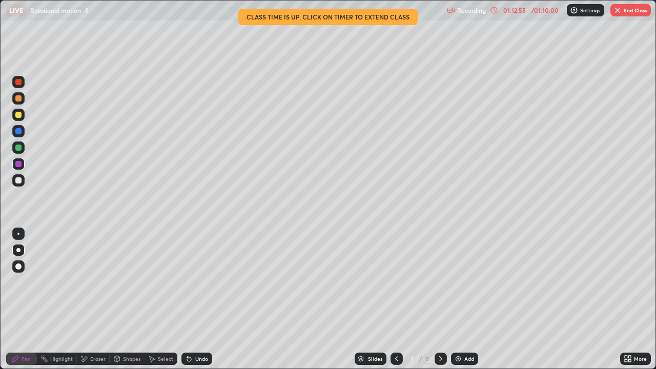
click at [390, 282] on div at bounding box center [396, 359] width 12 height 12
click at [435, 282] on div at bounding box center [440, 359] width 12 height 12
click at [396, 282] on icon at bounding box center [396, 359] width 8 height 8
click at [434, 282] on div at bounding box center [440, 358] width 12 height 20
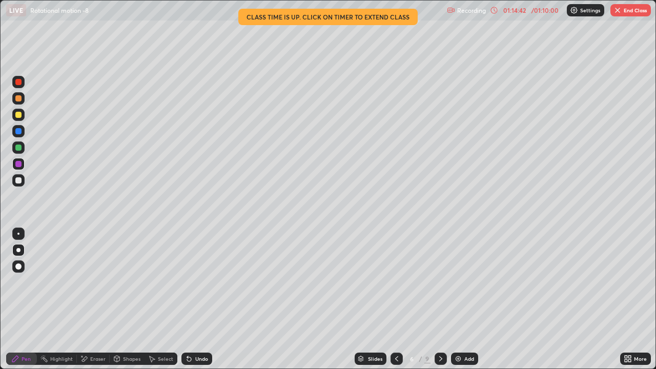
click at [439, 282] on icon at bounding box center [441, 359] width 8 height 8
click at [440, 282] on icon at bounding box center [441, 359] width 8 height 8
click at [434, 282] on div at bounding box center [440, 359] width 12 height 12
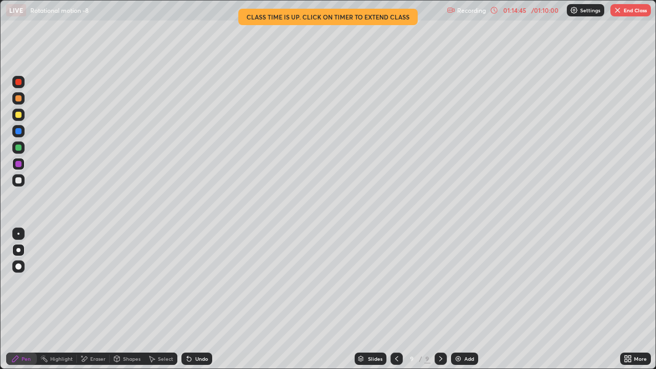
click at [623, 9] on button "End Class" at bounding box center [630, 10] width 40 height 12
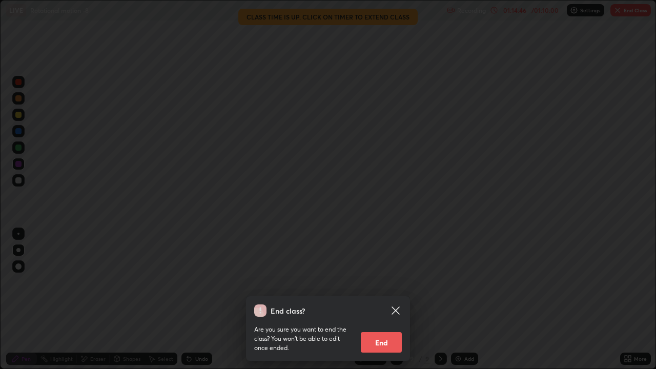
click at [372, 282] on button "End" at bounding box center [381, 342] width 41 height 20
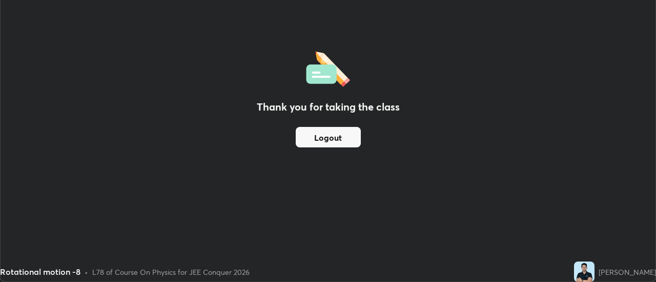
scroll to position [50955, 50581]
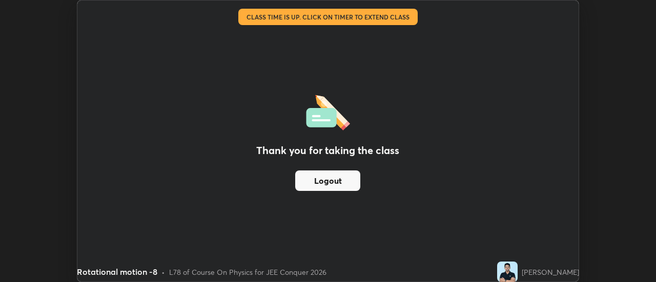
click at [371, 123] on div "Thank you for taking the class Logout" at bounding box center [327, 141] width 501 height 281
